Goal: Connect with others: Connect with others

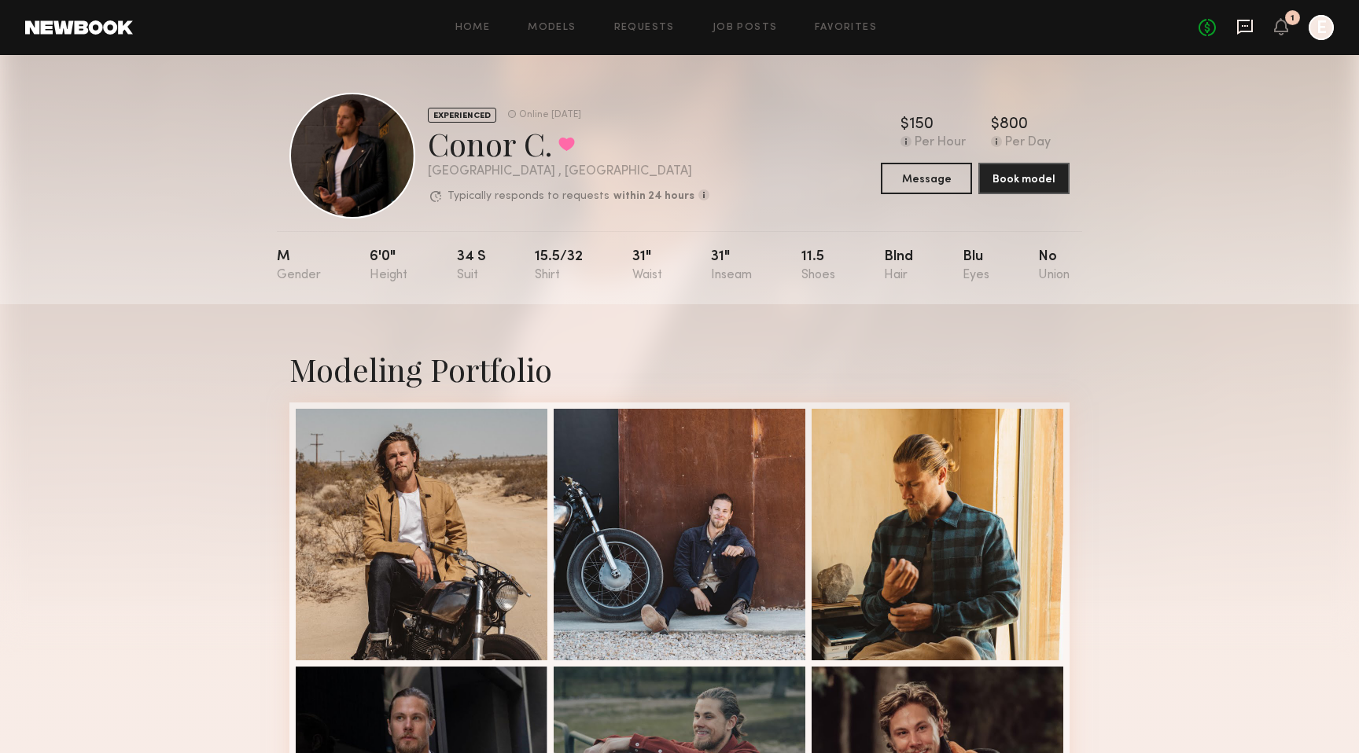
click at [1242, 29] on icon at bounding box center [1244, 26] width 17 height 17
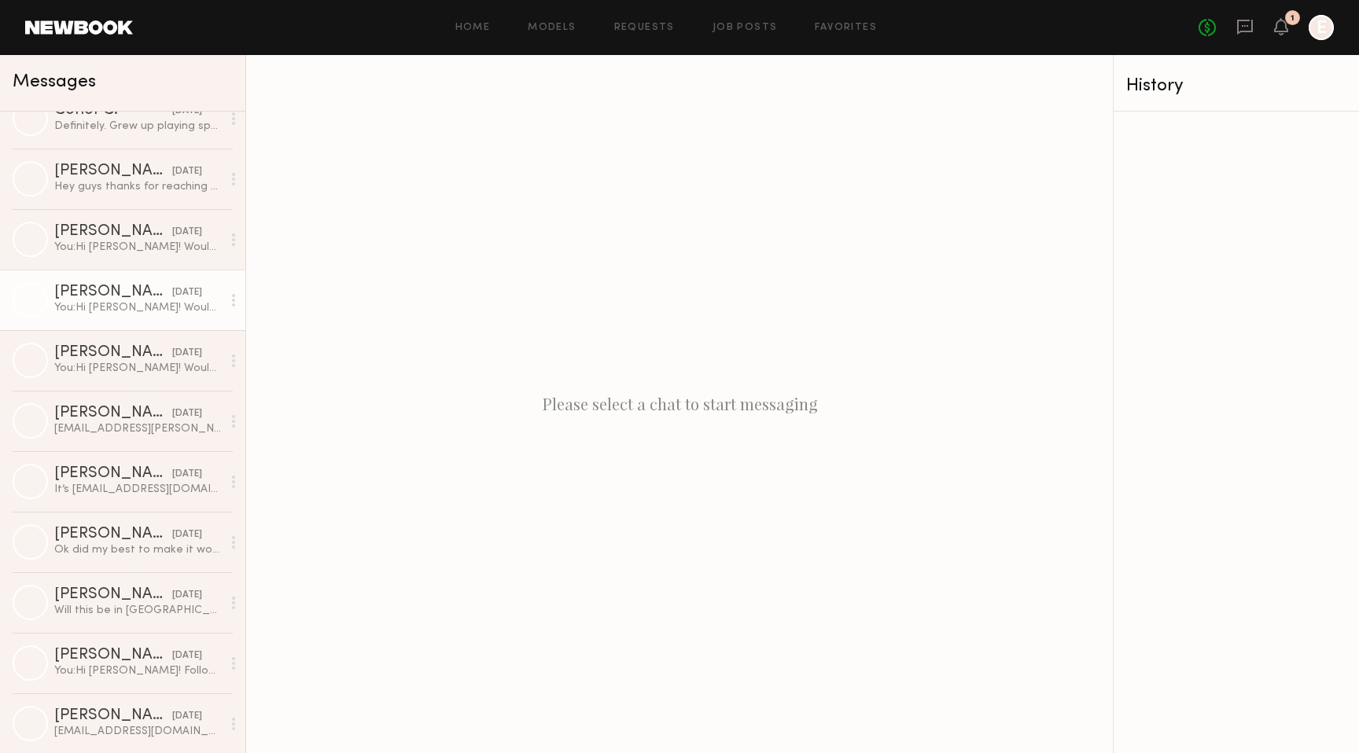
scroll to position [218, 0]
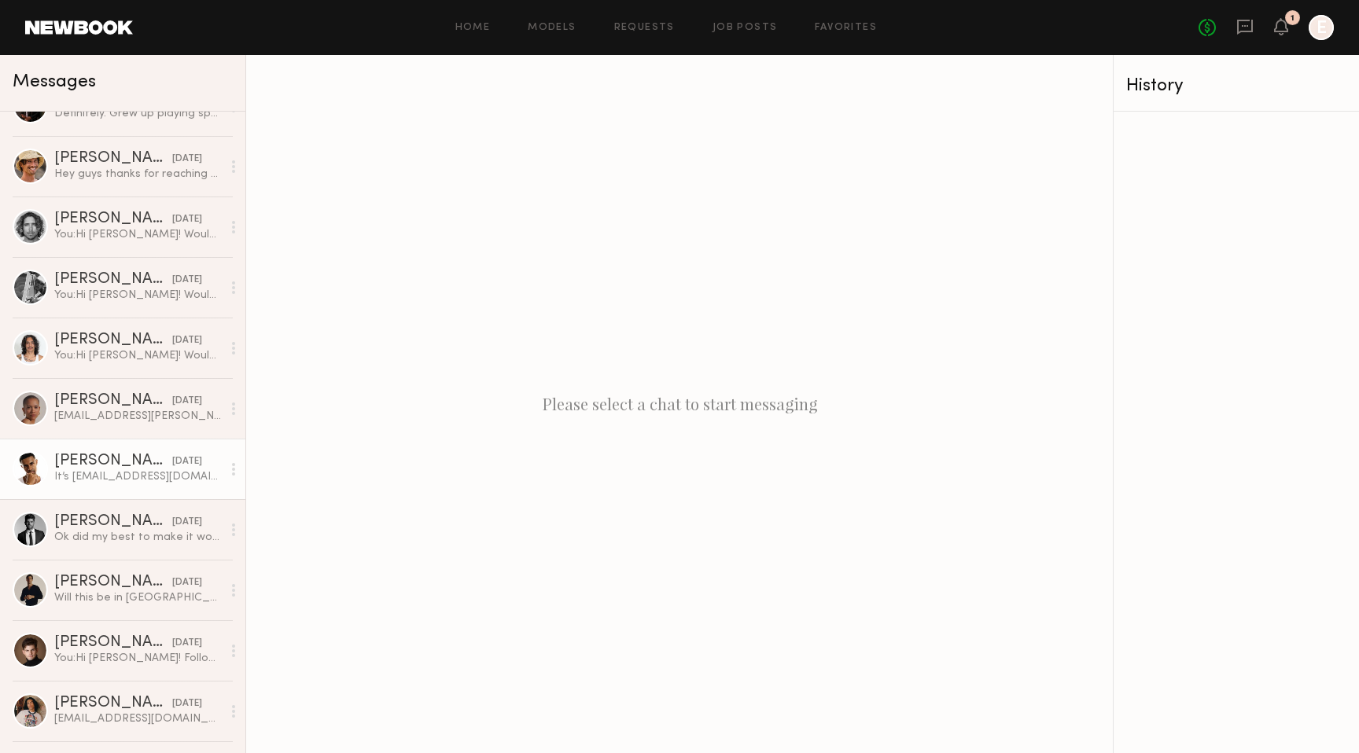
click at [95, 475] on div "It’s [EMAIL_ADDRESS][DOMAIN_NAME]" at bounding box center [138, 476] width 168 height 15
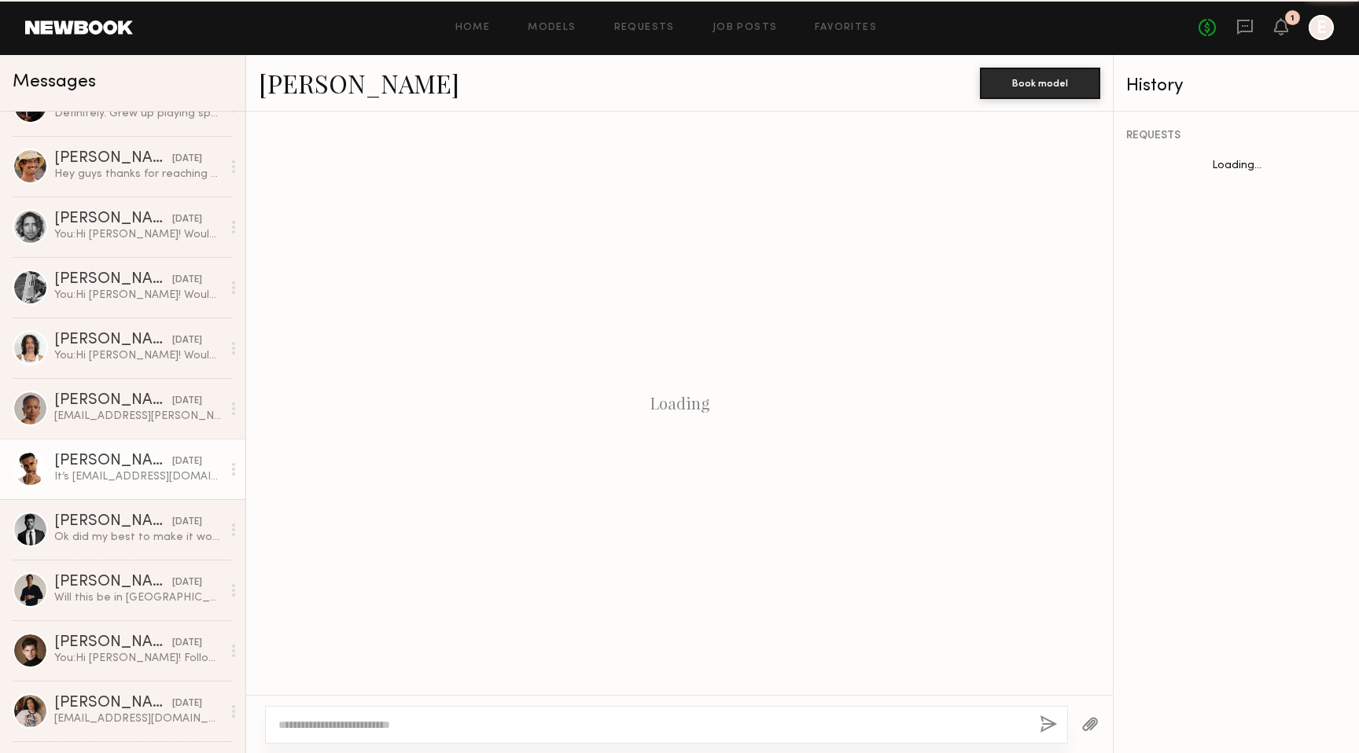
scroll to position [572, 0]
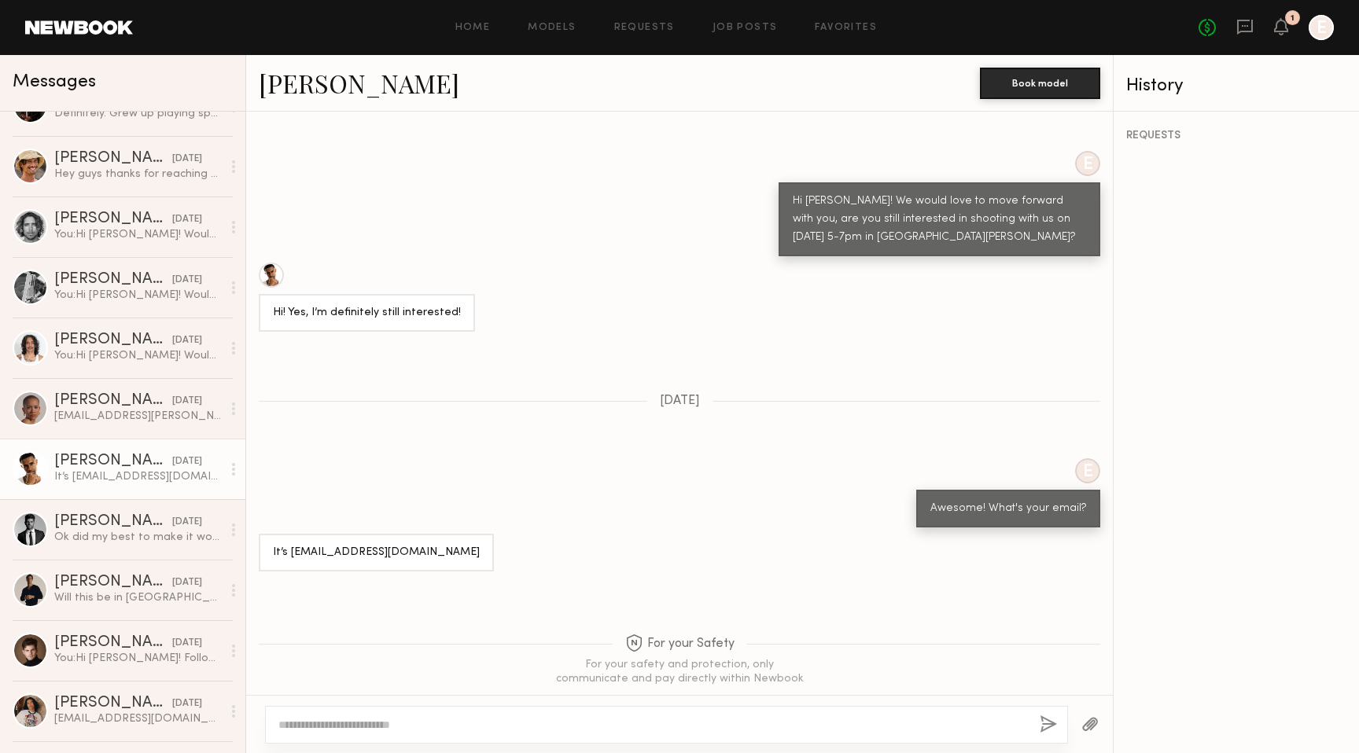
click at [322, 87] on link "[PERSON_NAME]" at bounding box center [359, 83] width 201 height 34
